Goal: Task Accomplishment & Management: Manage account settings

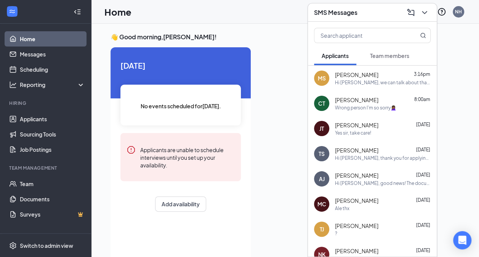
click at [347, 73] on span "[PERSON_NAME]" at bounding box center [356, 75] width 43 height 8
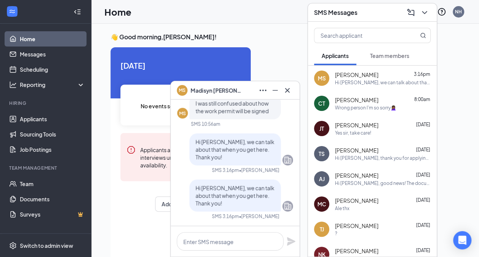
click at [209, 89] on span "[PERSON_NAME]" at bounding box center [217, 90] width 53 height 8
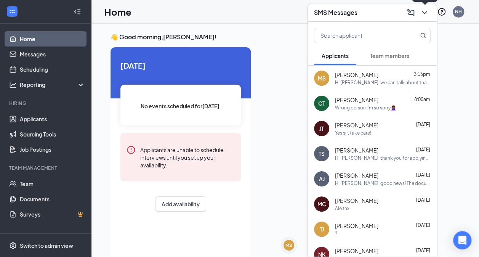
click at [424, 16] on icon "ChevronDown" at bounding box center [424, 12] width 9 height 9
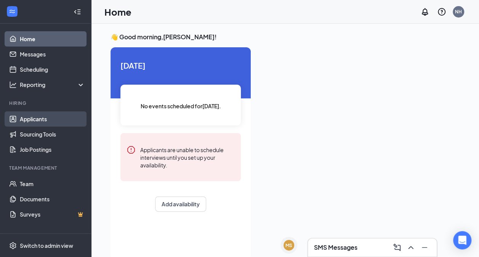
click at [44, 124] on link "Applicants" at bounding box center [52, 118] width 65 height 15
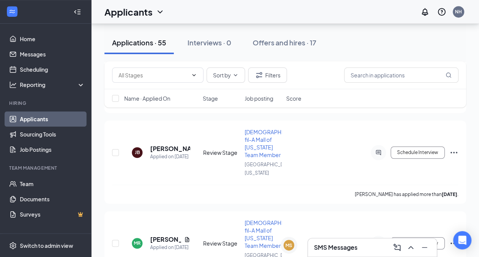
scroll to position [247, 0]
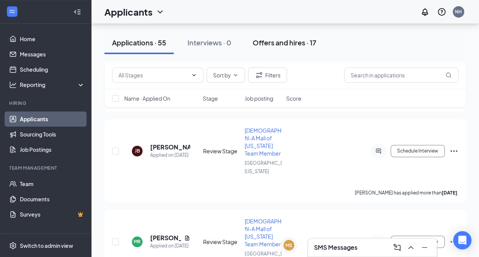
click at [292, 43] on div "Offers and hires · 17" at bounding box center [285, 43] width 64 height 10
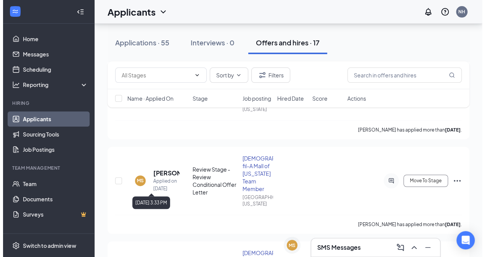
scroll to position [144, 0]
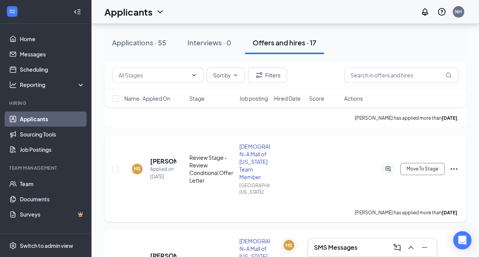
click at [136, 171] on div "MS" at bounding box center [137, 168] width 7 height 6
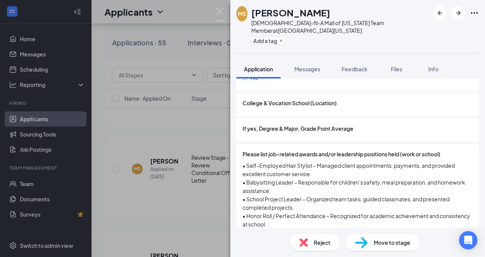
scroll to position [1013, 0]
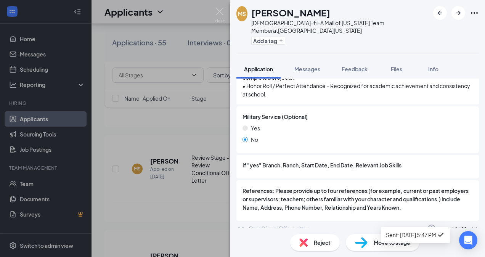
click at [472, 227] on icon "ChevronDown" at bounding box center [474, 228] width 5 height 3
click at [254, 225] on div "Conditional Offer Letter" at bounding box center [279, 229] width 60 height 8
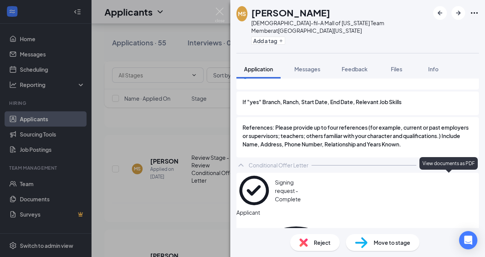
click at [474, 191] on icon "Eye" at bounding box center [474, 191] width 0 height 0
